Goal: Information Seeking & Learning: Find specific fact

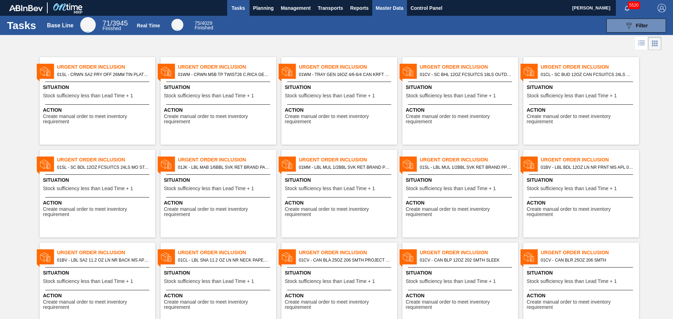
click at [391, 8] on span "Master Data" at bounding box center [390, 8] width 28 height 8
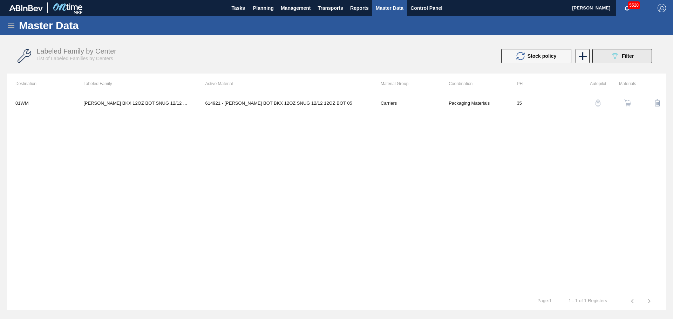
click at [630, 59] on div "089F7B8B-B2A5-4AFE-B5C0-19BA573D28AC Filter" at bounding box center [621, 56] width 23 height 8
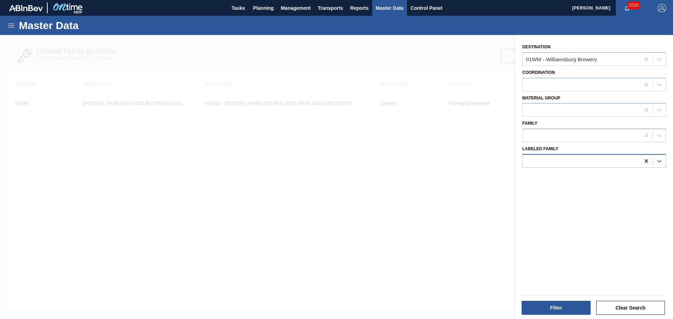
click at [646, 160] on icon at bounding box center [645, 161] width 3 height 4
click at [467, 142] on div at bounding box center [336, 194] width 673 height 319
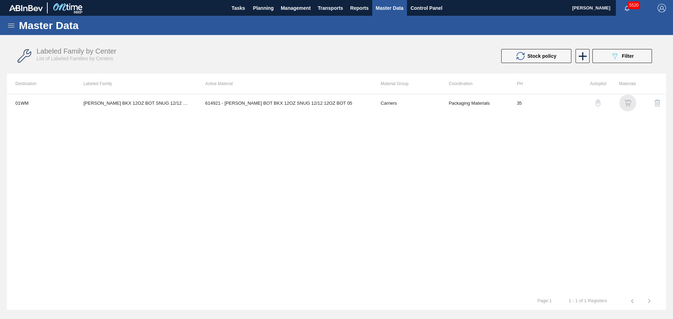
click at [628, 101] on img "button" at bounding box center [627, 102] width 7 height 7
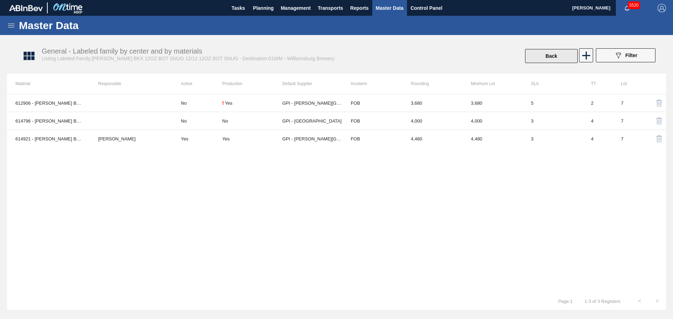
click at [539, 59] on button "Back" at bounding box center [551, 56] width 53 height 14
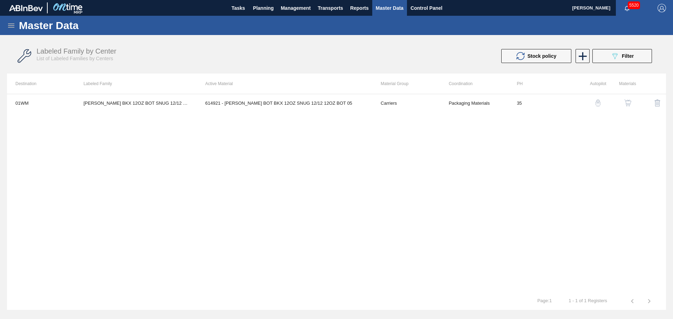
click at [9, 27] on icon at bounding box center [11, 25] width 8 height 8
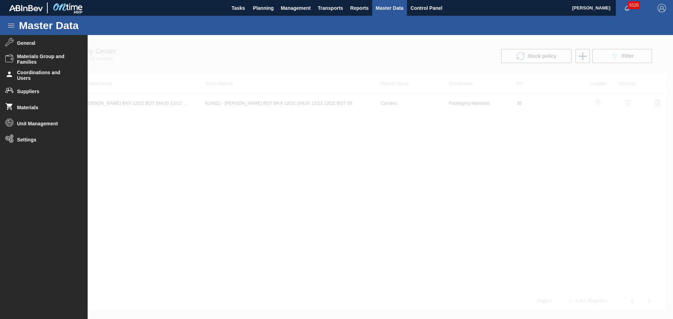
click at [326, 82] on div at bounding box center [336, 177] width 673 height 284
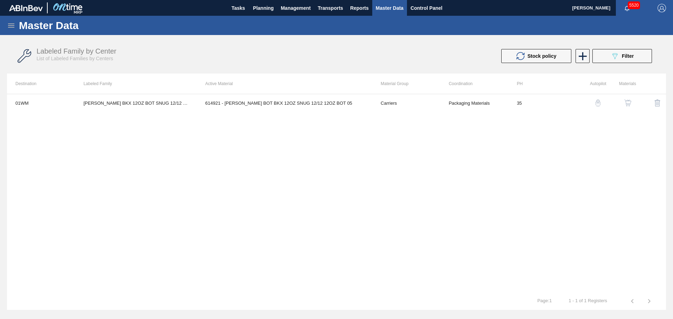
click at [628, 103] on img "button" at bounding box center [627, 102] width 7 height 7
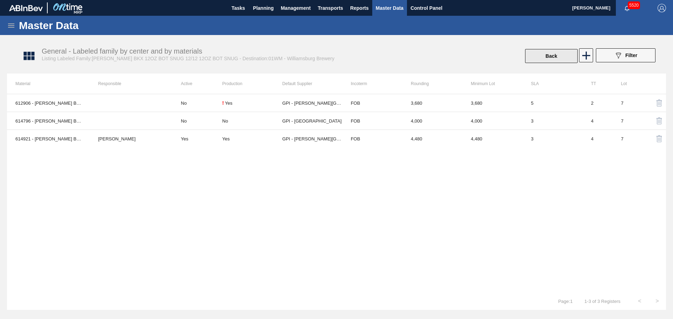
click at [556, 56] on button "Back" at bounding box center [551, 56] width 53 height 14
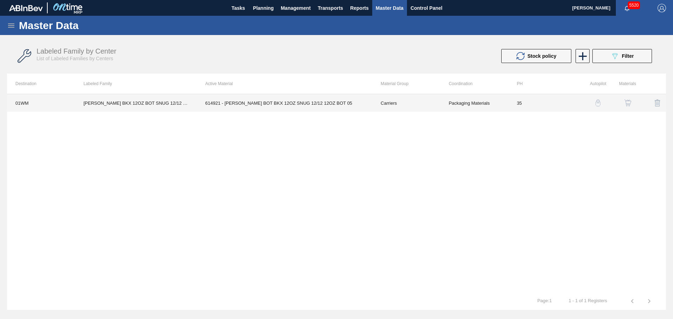
click at [300, 102] on td "614921 - [PERSON_NAME] BOT BKX 12OZ SNUG 12/12 12OZ BOT 05" at bounding box center [284, 103] width 175 height 18
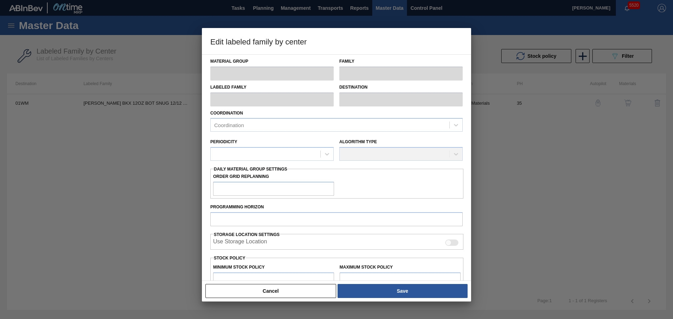
type input "Carriers"
type input "Bottle Carriers"
type input "[PERSON_NAME] BKX 12OZ BOT SNUG 12/12 12OZ BOT SNUG"
type input "01WM - Williamsburg Brewery"
type input "35"
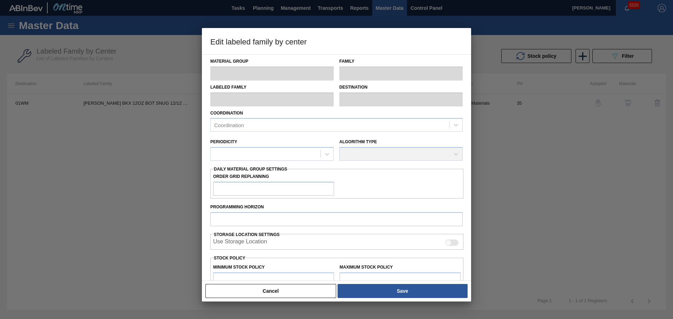
type input "22,029"
type input "171,105"
type input "3"
type input "26,501"
checkbox input "true"
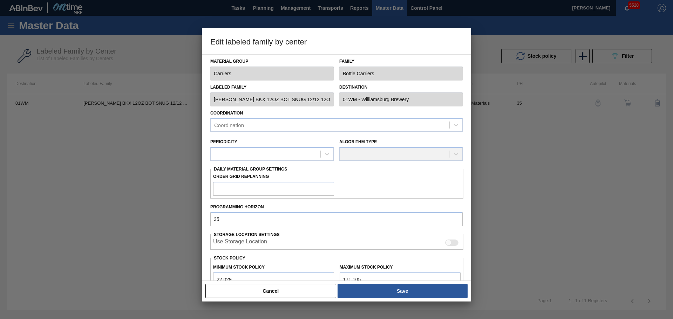
checkbox input "true"
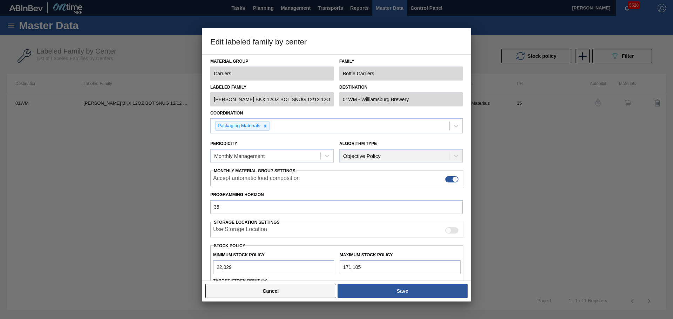
click at [325, 294] on button "Cancel" at bounding box center [270, 291] width 131 height 14
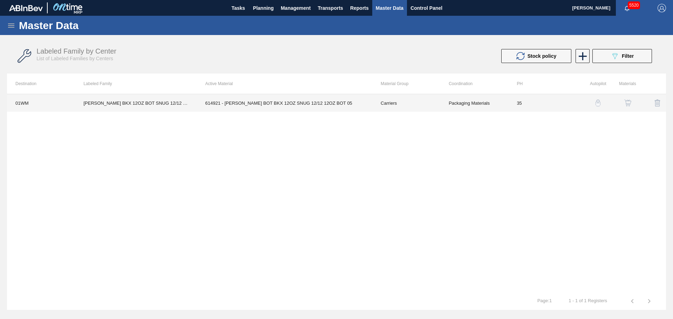
drag, startPoint x: 138, startPoint y: 104, endPoint x: 95, endPoint y: 135, distance: 53.8
click at [95, 135] on div "01WM CARR BKX 12OZ BOT SNUG 12/12 12OZ BOT SNUG 614921 - CARR BOT BKX 12OZ SNUG…" at bounding box center [336, 193] width 659 height 199
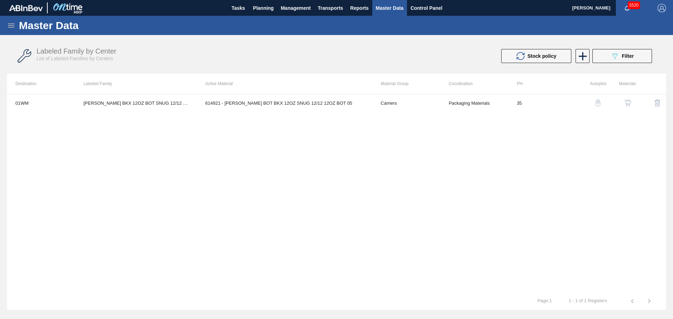
click at [628, 101] on img "button" at bounding box center [627, 102] width 7 height 7
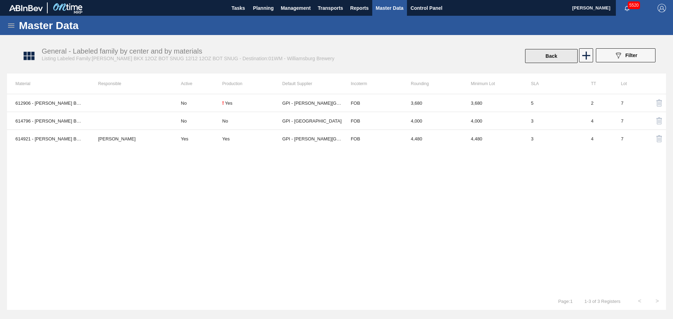
click at [554, 55] on button "Back" at bounding box center [551, 56] width 53 height 14
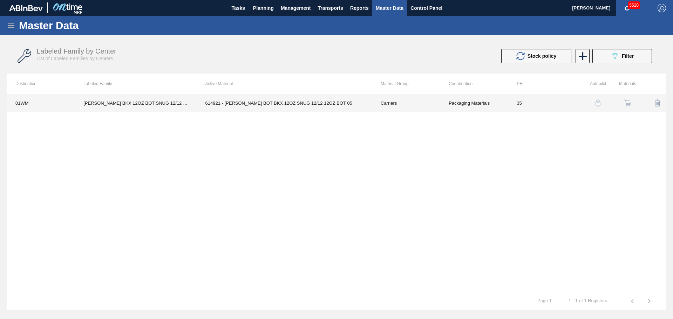
click at [309, 101] on td "614921 - [PERSON_NAME] BOT BKX 12OZ SNUG 12/12 12OZ BOT 05" at bounding box center [284, 103] width 175 height 18
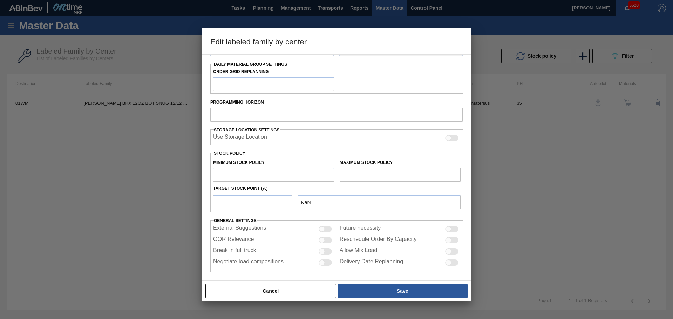
scroll to position [105, 0]
type input "Carriers"
type input "Bottle Carriers"
type input "[PERSON_NAME] BKX 12OZ BOT SNUG 12/12 12OZ BOT SNUG"
type input "01WM - Williamsburg Brewery"
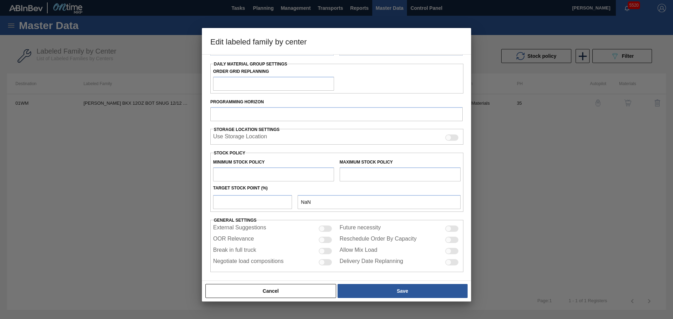
type input "35"
type input "22,029"
type input "171,105"
type input "3"
type input "26,501"
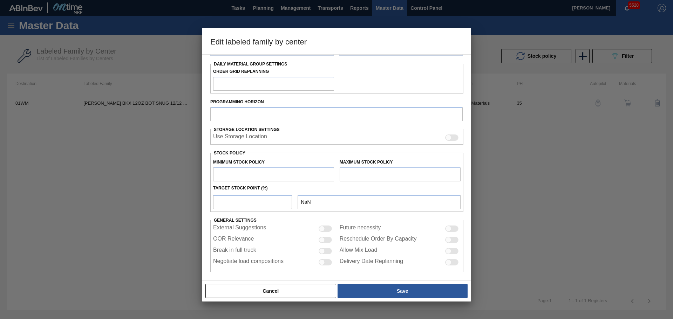
checkbox input "true"
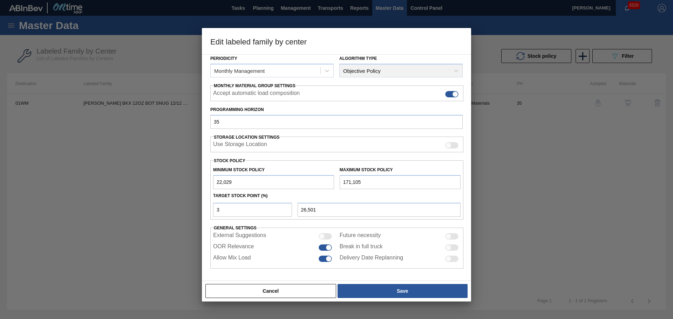
scroll to position [85, 0]
click at [320, 287] on button "Cancel" at bounding box center [270, 291] width 131 height 14
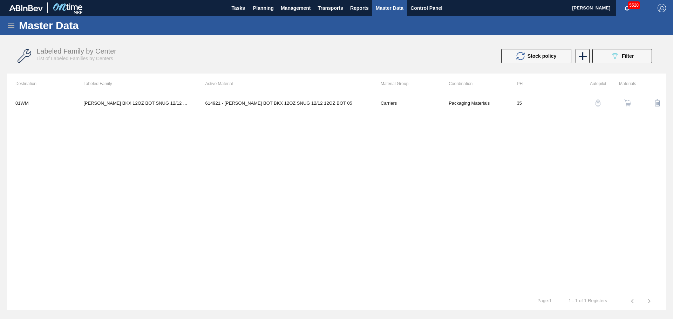
click at [11, 23] on icon at bounding box center [11, 25] width 8 height 8
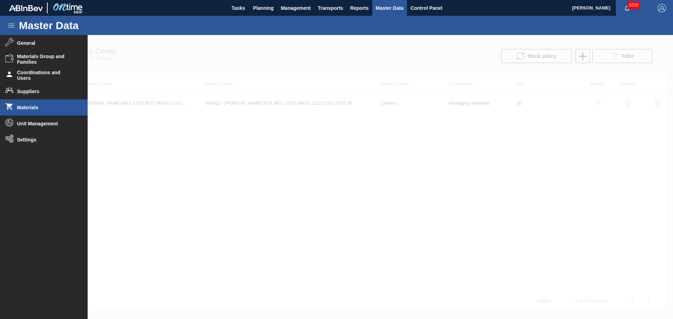
click at [37, 109] on span "Materials" at bounding box center [46, 108] width 58 height 6
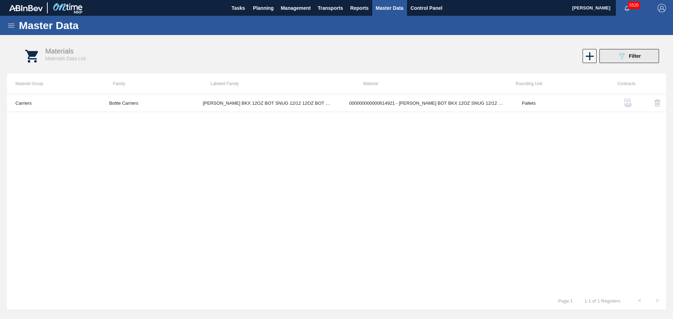
click at [625, 53] on icon "089F7B8B-B2A5-4AFE-B5C0-19BA573D28AC" at bounding box center [621, 56] width 8 height 8
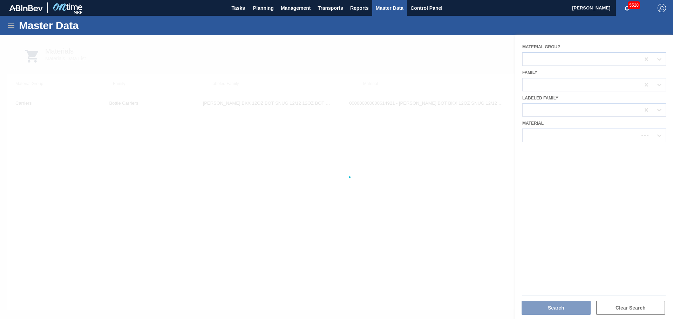
click at [289, 183] on div at bounding box center [336, 177] width 673 height 284
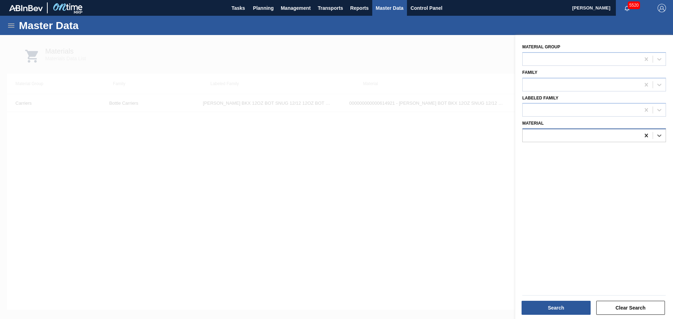
click at [646, 136] on icon at bounding box center [645, 135] width 7 height 7
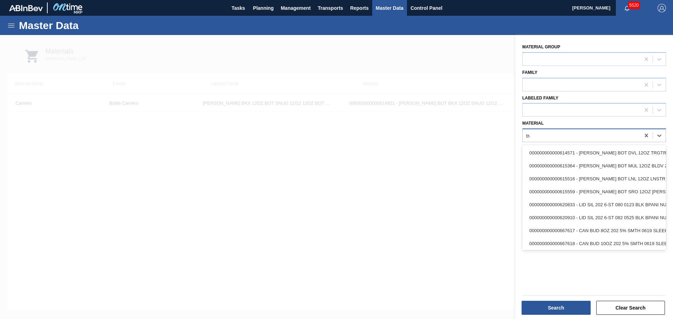
type input "tray"
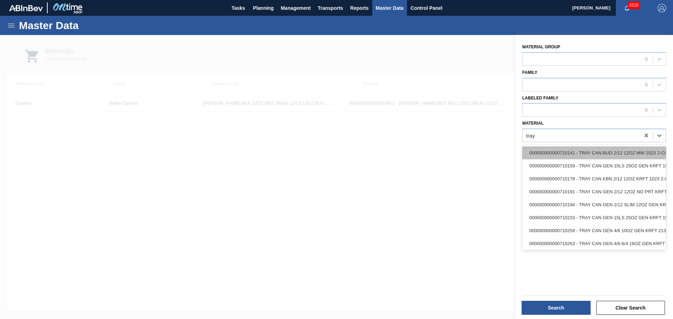
click at [574, 151] on div "000000000000710141 - TRAY CAN BUD 2/12 12OZ MW 1023 2-COLR 02" at bounding box center [594, 152] width 144 height 13
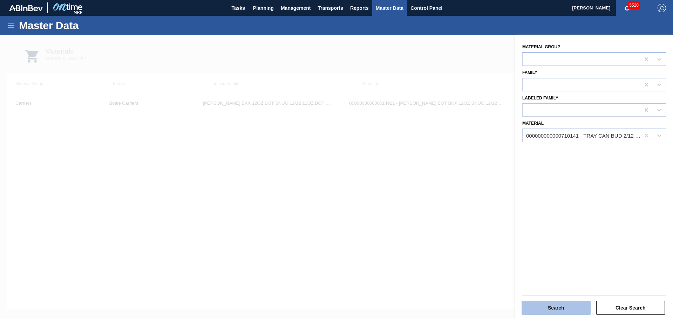
click at [580, 306] on button "Search" at bounding box center [555, 308] width 69 height 14
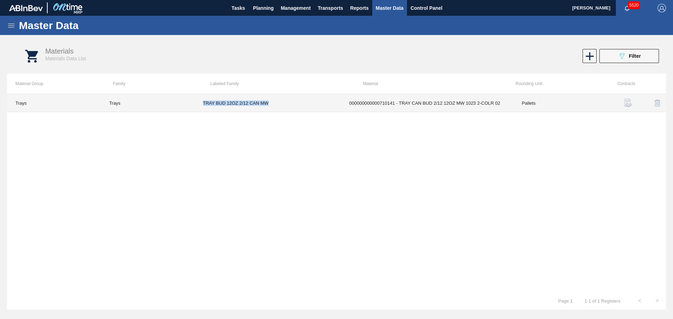
drag, startPoint x: 202, startPoint y: 104, endPoint x: 270, endPoint y: 104, distance: 68.0
click at [270, 104] on td "TRAY BUD 12OZ 2/12 CAN MW" at bounding box center [267, 103] width 146 height 18
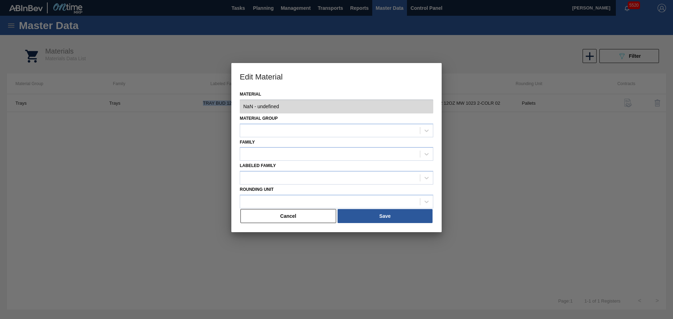
type input "710141 - 000000000000710141 - TRAY CAN BUD 2/12 12OZ MW 1023 2-COLR 02"
click at [311, 222] on button "Cancel" at bounding box center [288, 216] width 96 height 14
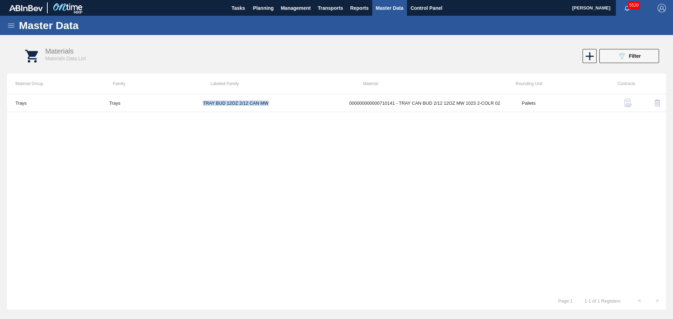
copy td "TRAY BUD 12OZ 2/12 CAN MW"
click at [614, 56] on button "089F7B8B-B2A5-4AFE-B5C0-19BA573D28AC Filter" at bounding box center [629, 56] width 60 height 14
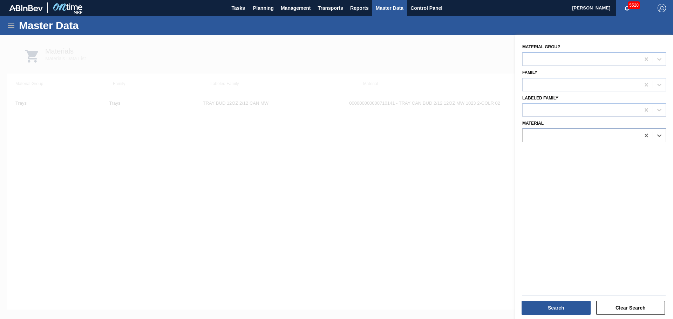
drag, startPoint x: 646, startPoint y: 135, endPoint x: 591, endPoint y: 138, distance: 55.1
click at [645, 135] on icon at bounding box center [645, 135] width 7 height 7
click at [575, 137] on div at bounding box center [580, 136] width 117 height 10
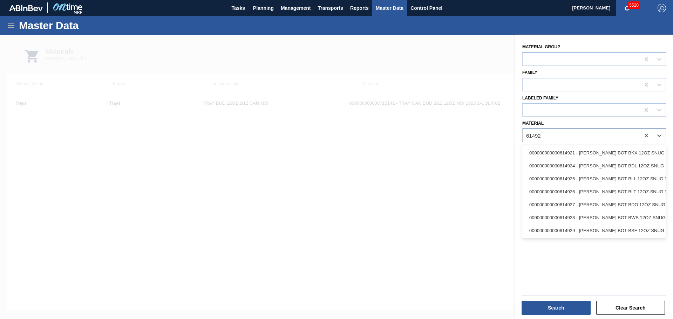
type input "614921"
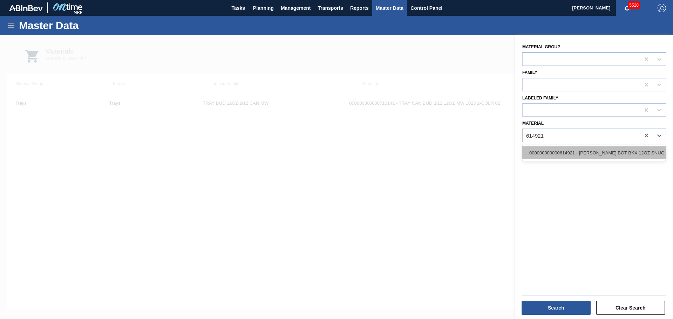
click at [573, 151] on div "000000000000614921 - [PERSON_NAME] BOT BKX 12OZ SNUG 12/12 12OZ BOT 05" at bounding box center [594, 152] width 144 height 13
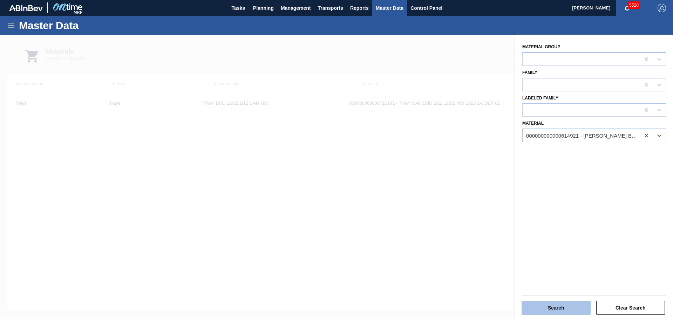
click at [559, 308] on button "Search" at bounding box center [555, 308] width 69 height 14
